Goal: Information Seeking & Learning: Find specific fact

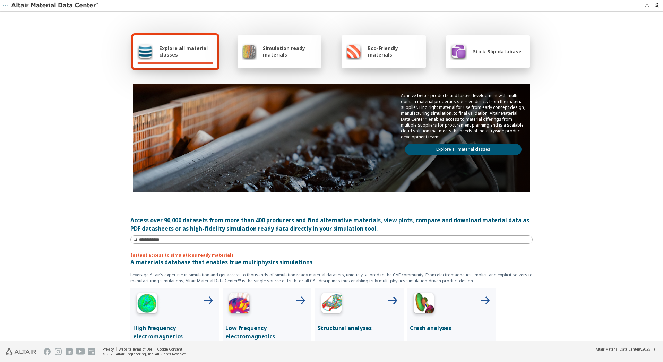
click at [192, 49] on span "Explore all material classes" at bounding box center [186, 51] width 54 height 13
click at [160, 54] on span "Explore all material classes" at bounding box center [186, 51] width 54 height 13
click at [449, 150] on link "Explore all material classes" at bounding box center [463, 149] width 117 height 11
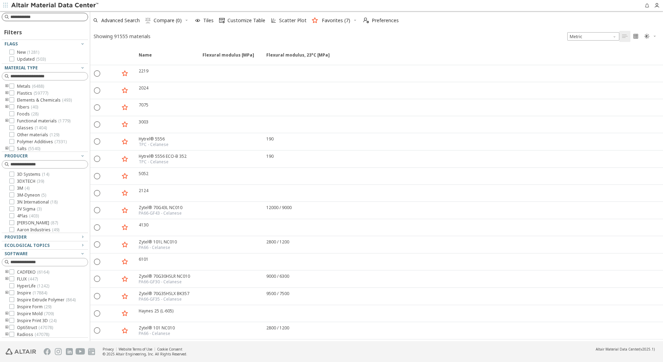
click at [39, 16] on input at bounding box center [48, 17] width 77 height 7
click at [51, 18] on input at bounding box center [45, 17] width 85 height 8
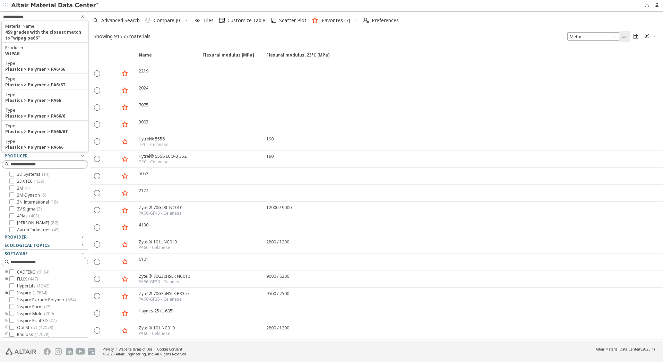
type input "**********"
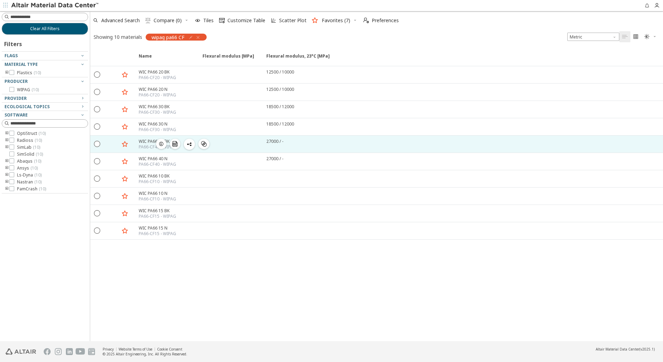
click at [145, 142] on div "WIC PA66 40 BK" at bounding box center [157, 141] width 37 height 6
click at [146, 141] on div "WIC PA66 40 BK" at bounding box center [157, 141] width 37 height 6
click at [147, 141] on div "WIC PA66 40 BK" at bounding box center [157, 141] width 37 height 6
click at [148, 146] on div "PA66-CF40 - WIPAG" at bounding box center [157, 147] width 37 height 6
click at [148, 143] on div "WIC PA66 40 BK" at bounding box center [157, 141] width 37 height 6
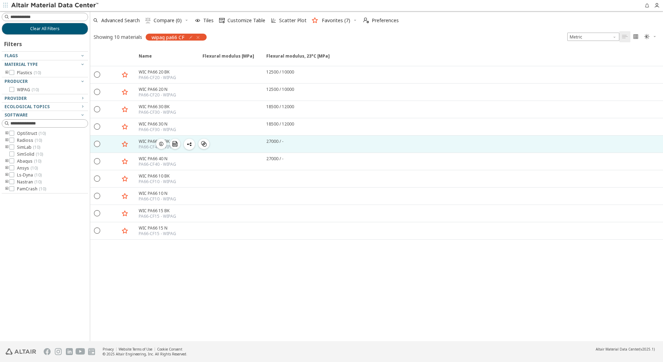
drag, startPoint x: 143, startPoint y: 141, endPoint x: 112, endPoint y: 141, distance: 31.2
click at [143, 141] on div "WIC PA66 40 BK" at bounding box center [157, 141] width 37 height 6
click at [96, 143] on icon "" at bounding box center [97, 143] width 6 height 6
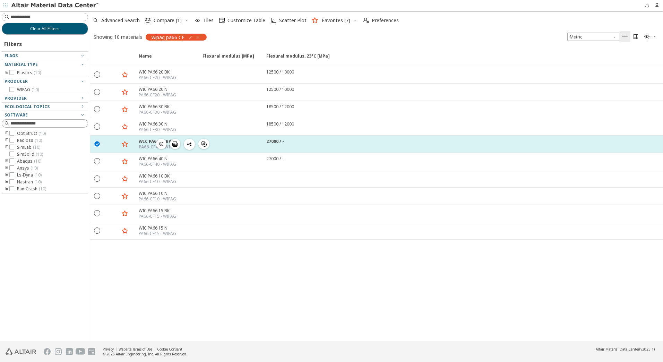
click at [150, 145] on div "PA66-CF40 - WIPAG" at bounding box center [159, 147] width 40 height 6
click at [161, 145] on icon "button" at bounding box center [161, 144] width 6 height 6
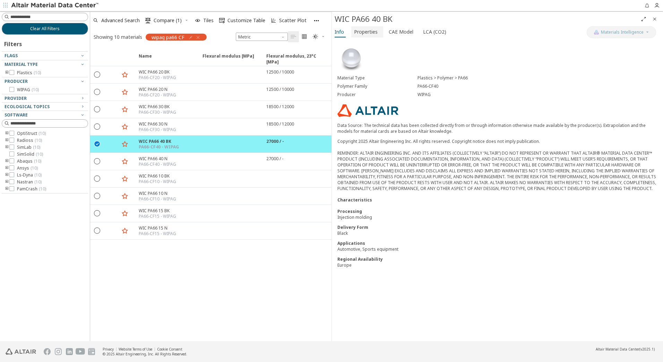
click at [367, 31] on span "Properties" at bounding box center [366, 31] width 24 height 11
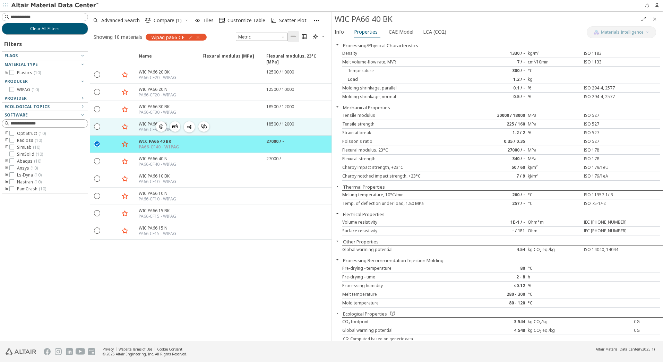
click at [161, 127] on icon "button" at bounding box center [161, 127] width 6 height 6
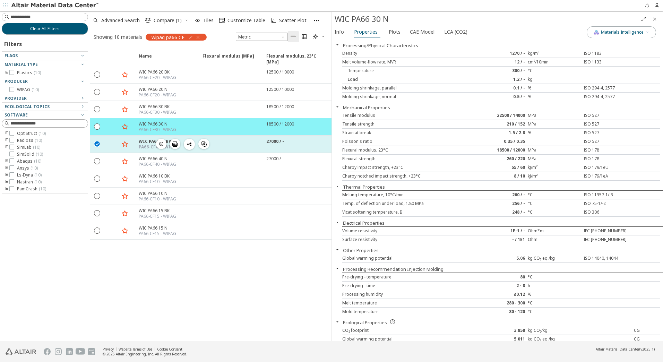
click at [162, 144] on icon "button" at bounding box center [161, 144] width 6 height 6
